Goal: Information Seeking & Learning: Learn about a topic

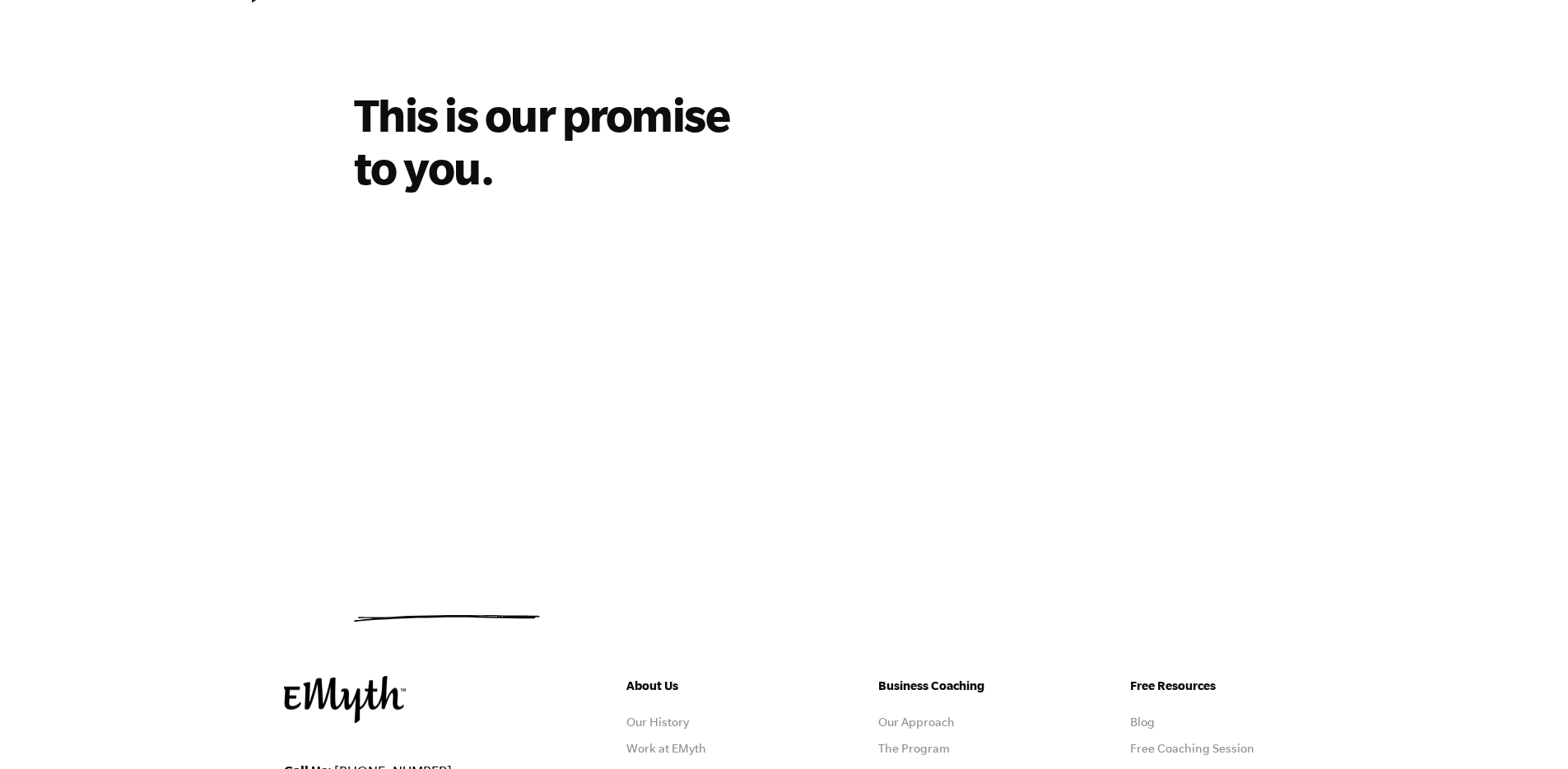
scroll to position [112, 0]
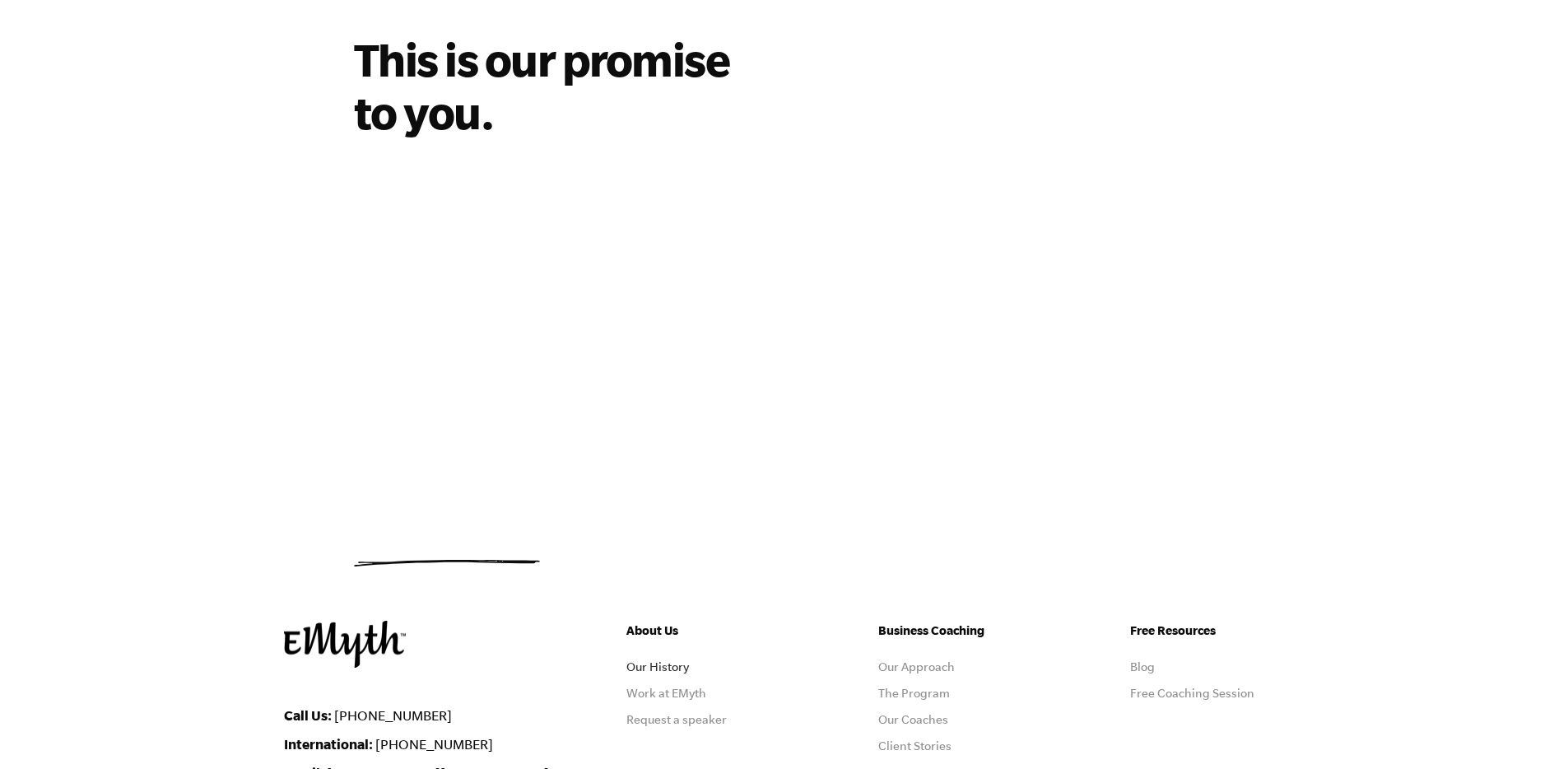
click at [681, 671] on link "Our History" at bounding box center [657, 667] width 63 height 13
click at [668, 666] on link "Our History" at bounding box center [657, 667] width 63 height 13
click at [654, 668] on link "Our History" at bounding box center [657, 667] width 63 height 13
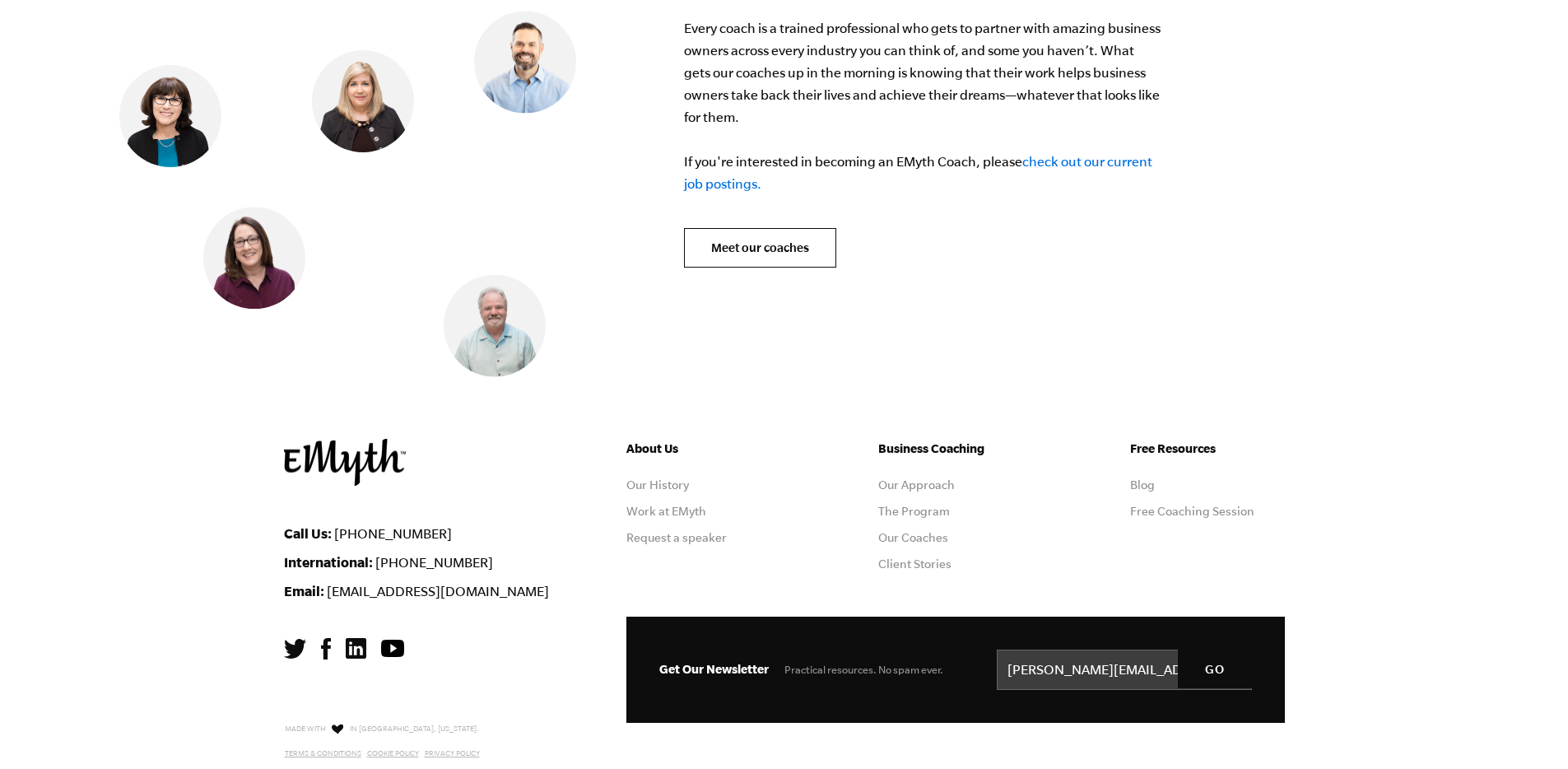
scroll to position [6810, 0]
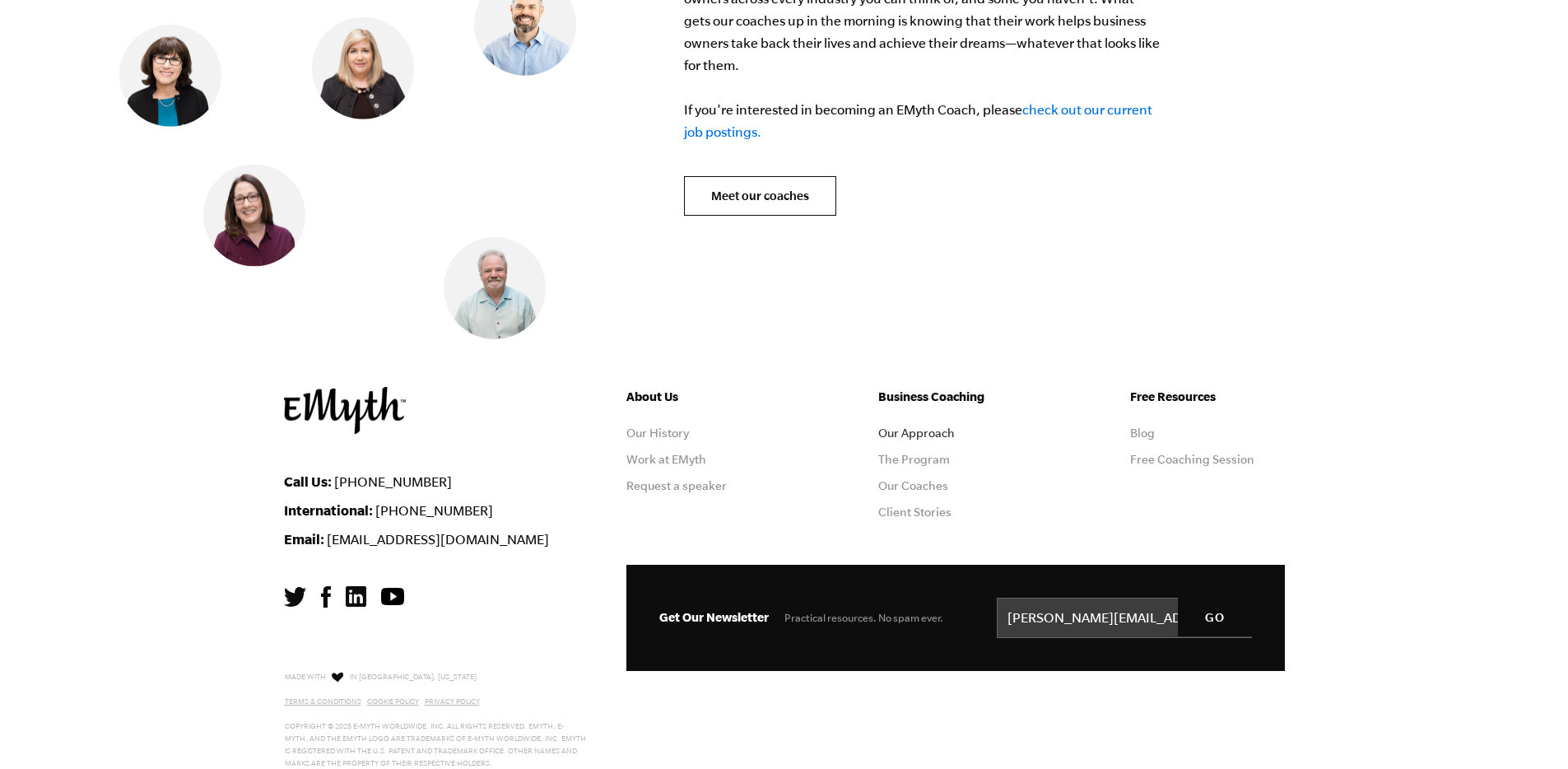
click at [919, 426] on link "Our Approach" at bounding box center [916, 433] width 76 height 13
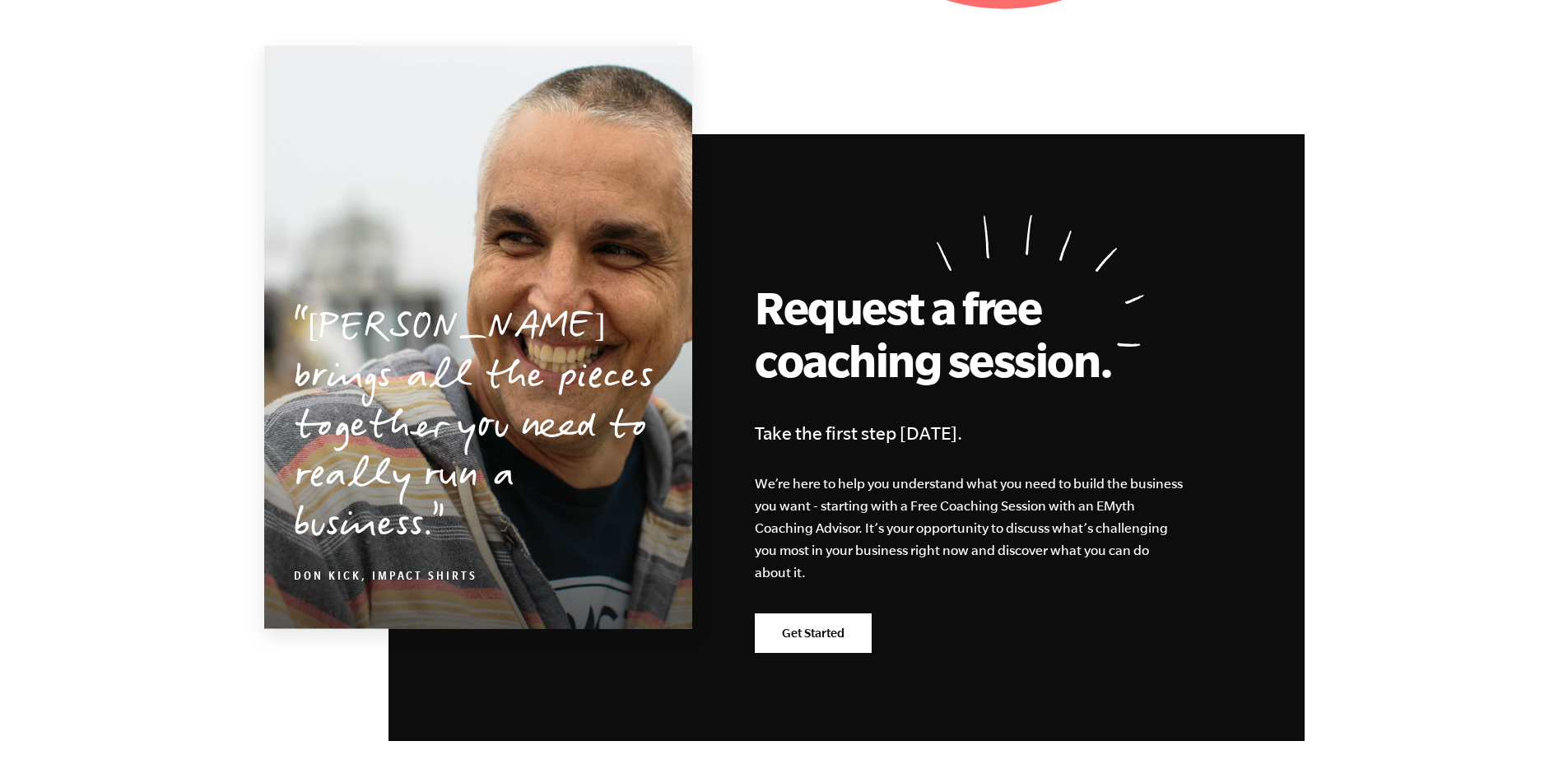
scroll to position [5162, 0]
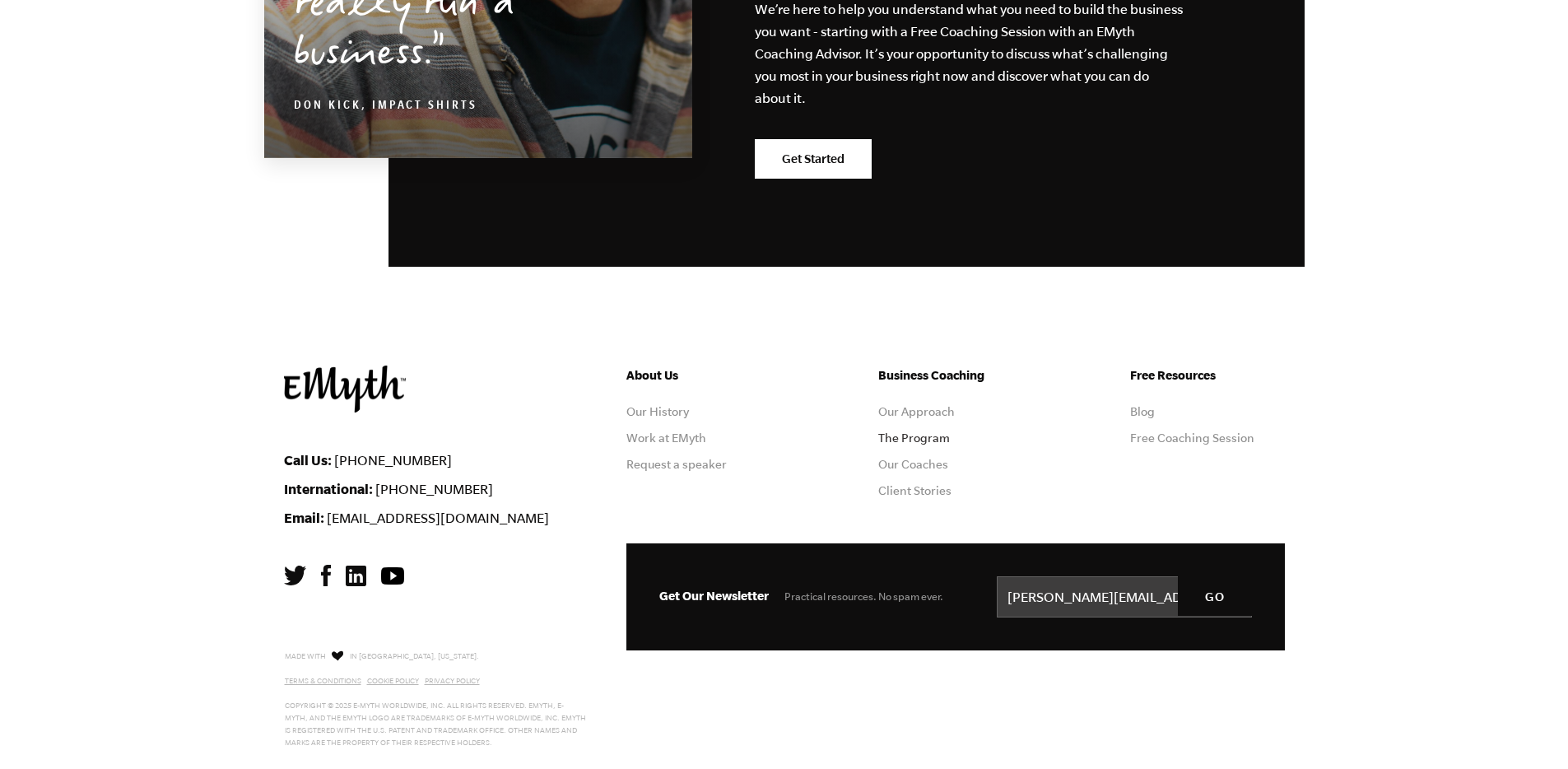
click at [934, 434] on link "The Program" at bounding box center [914, 438] width 72 height 13
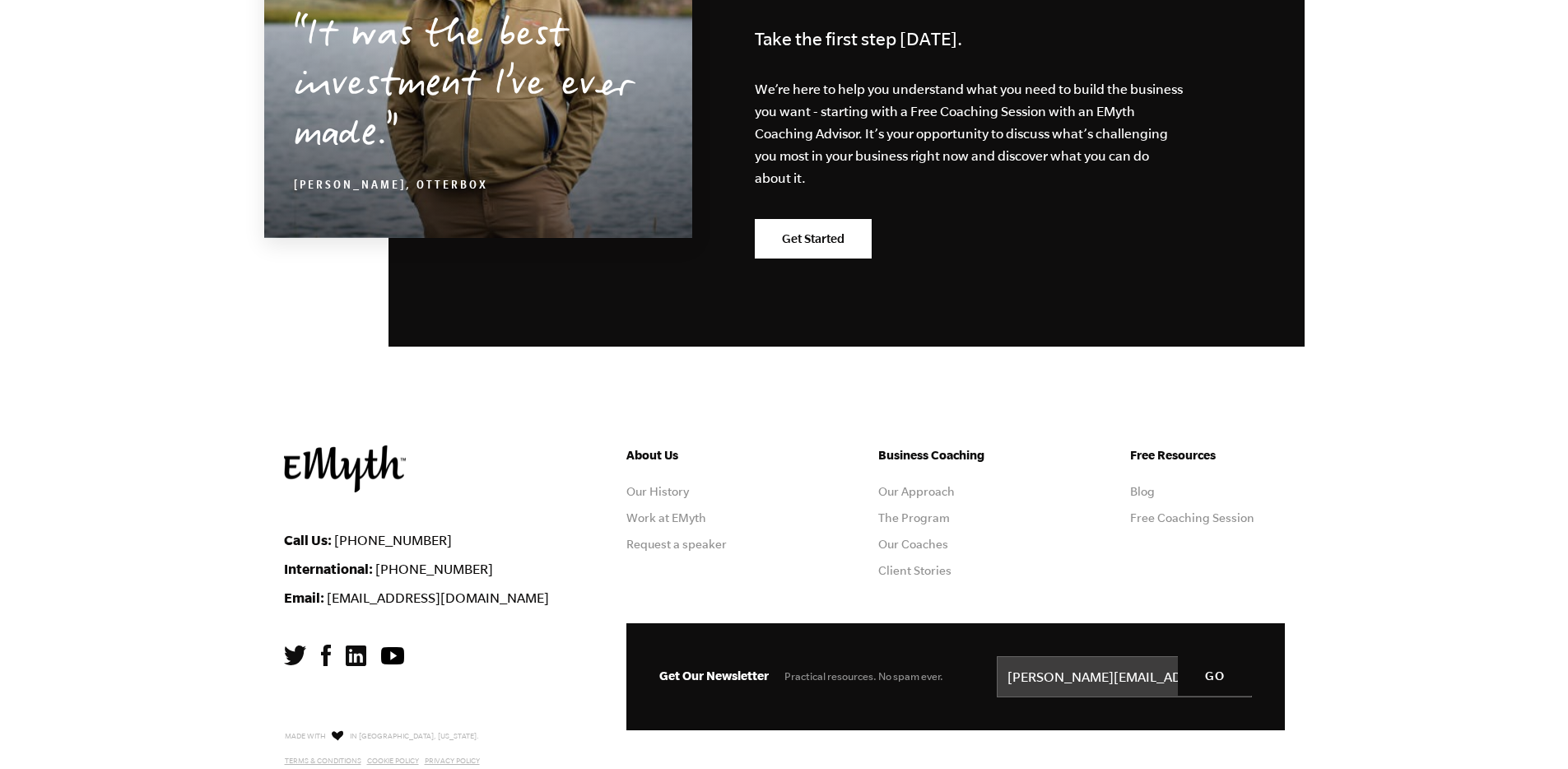
scroll to position [8080, 0]
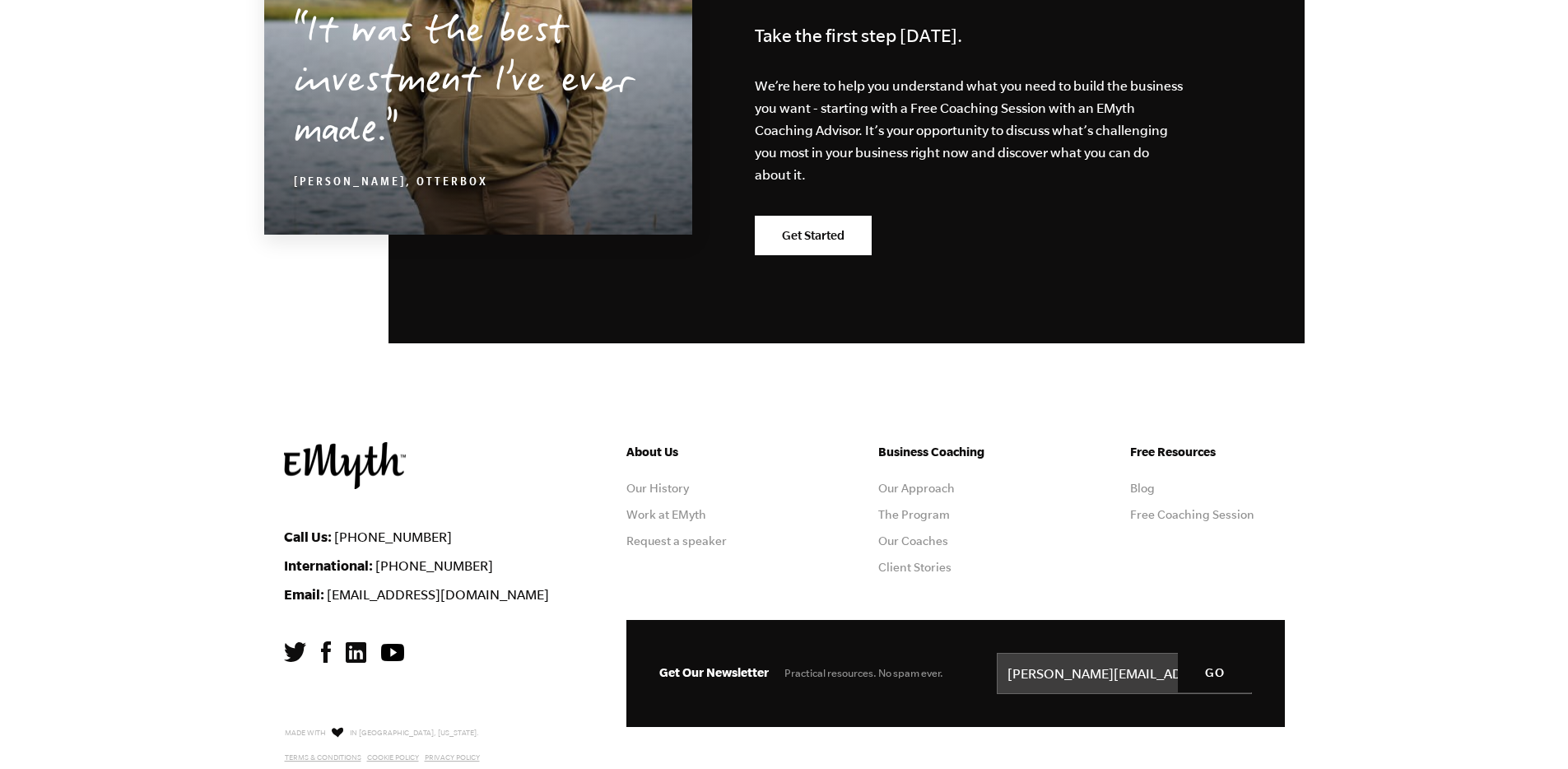
click at [691, 444] on ul "About Us Our History Work at EMyth Request a speaker" at bounding box center [703, 514] width 155 height 145
click at [690, 508] on link "Work at EMyth" at bounding box center [666, 515] width 80 height 13
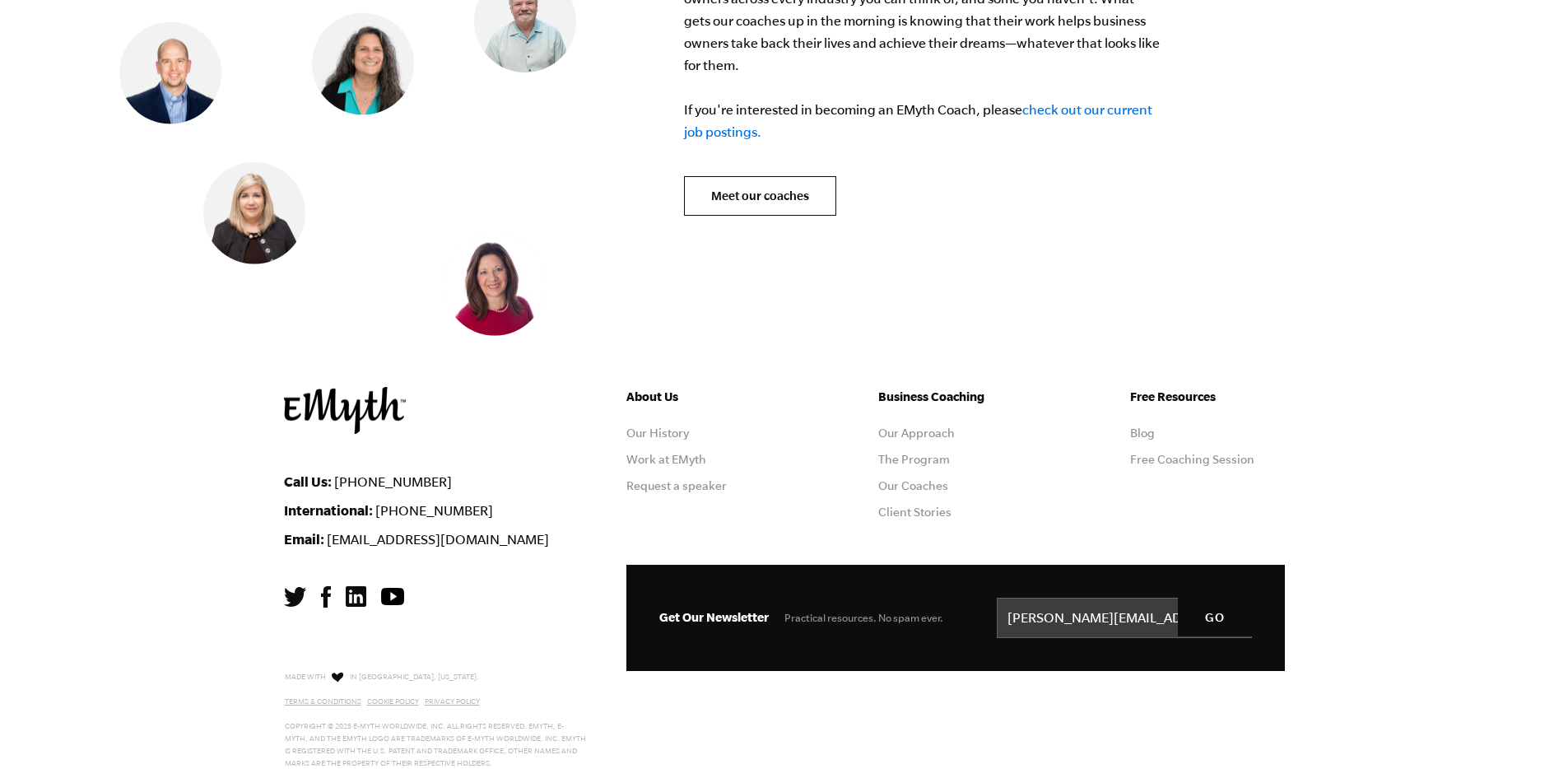
scroll to position [4828, 0]
